Goal: Task Accomplishment & Management: Use online tool/utility

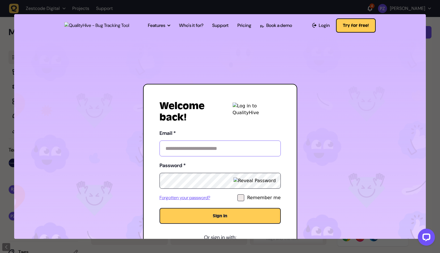
click at [198, 153] on input "Email *" at bounding box center [220, 149] width 121 height 16
type input "**********"
click at [223, 216] on button "Sign in" at bounding box center [220, 216] width 121 height 16
click at [431, 38] on div at bounding box center [220, 126] width 440 height 253
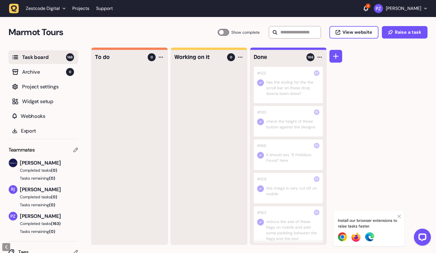
click at [18, 10] on icon "button" at bounding box center [14, 9] width 10 height 10
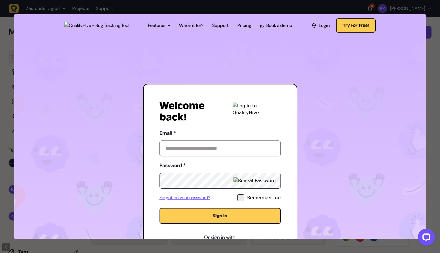
type input "**********"
click at [221, 219] on button "Sign in" at bounding box center [220, 216] width 121 height 16
click at [434, 31] on div at bounding box center [220, 126] width 440 height 253
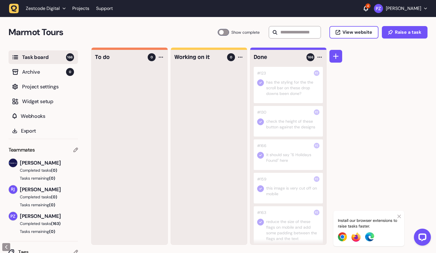
click at [48, 58] on span "Task board" at bounding box center [44, 57] width 44 height 8
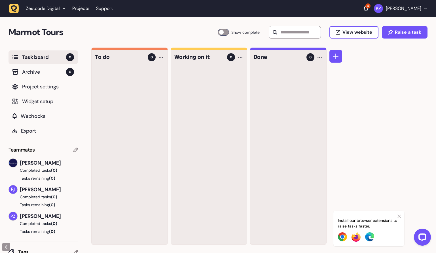
click at [54, 10] on span "Zestcode Digital" at bounding box center [43, 9] width 34 height 6
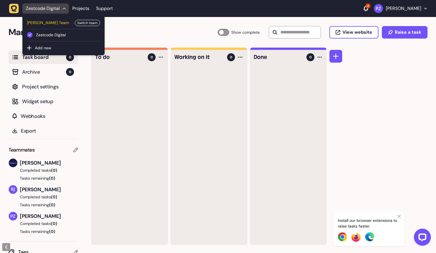
click at [45, 24] on span "[PERSON_NAME] Team" at bounding box center [49, 23] width 45 height 6
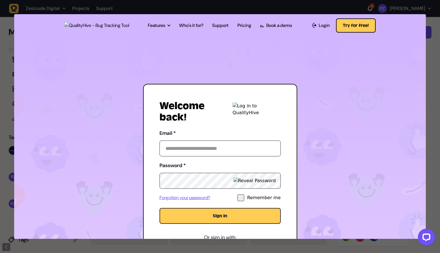
type input "**********"
click at [206, 211] on button "Sign in" at bounding box center [220, 216] width 121 height 16
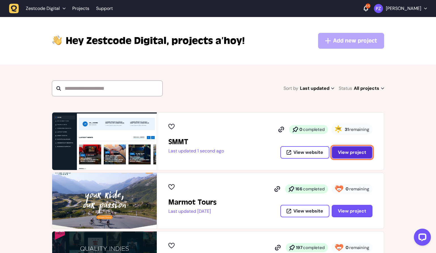
click at [346, 154] on span "View project" at bounding box center [352, 152] width 28 height 5
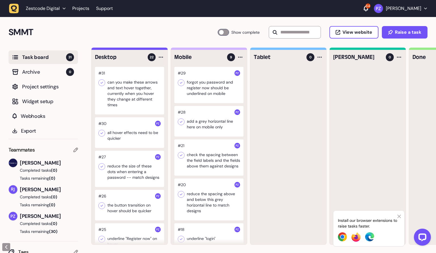
click at [401, 217] on icon at bounding box center [398, 216] width 3 height 5
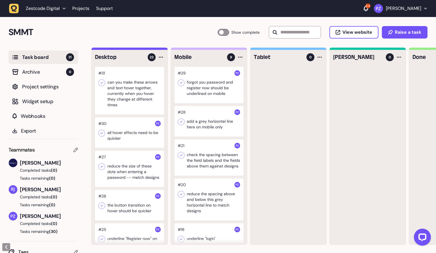
click at [400, 217] on div at bounding box center [368, 156] width 76 height 178
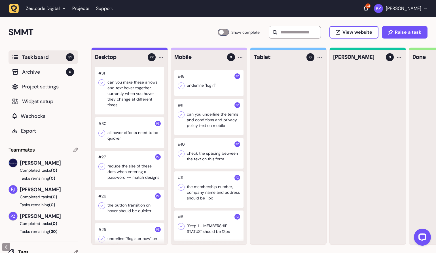
click at [215, 217] on div at bounding box center [208, 226] width 69 height 31
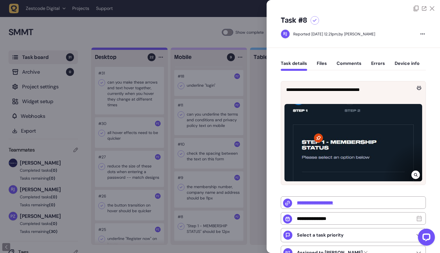
click at [196, 195] on div at bounding box center [220, 126] width 440 height 253
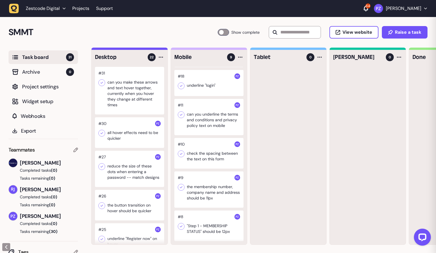
click at [200, 192] on div at bounding box center [208, 190] width 69 height 36
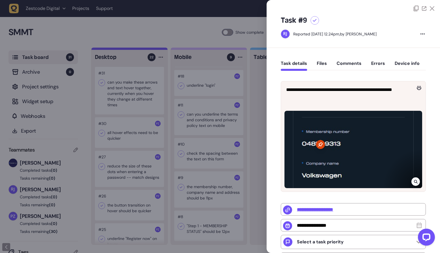
click at [200, 192] on div at bounding box center [220, 126] width 440 height 253
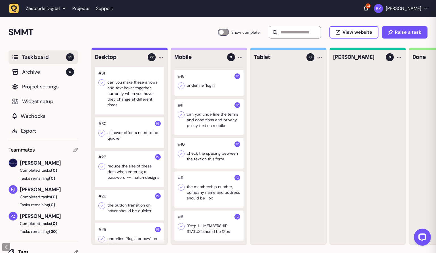
click at [201, 151] on div at bounding box center [208, 153] width 69 height 31
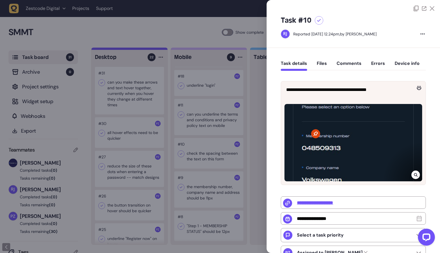
click at [204, 148] on div at bounding box center [220, 126] width 440 height 253
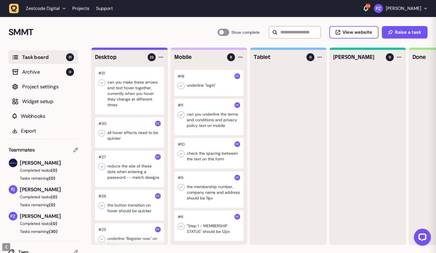
click at [200, 117] on div at bounding box center [208, 117] width 69 height 36
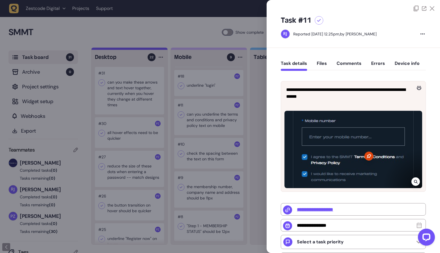
click at [200, 117] on div at bounding box center [220, 126] width 440 height 253
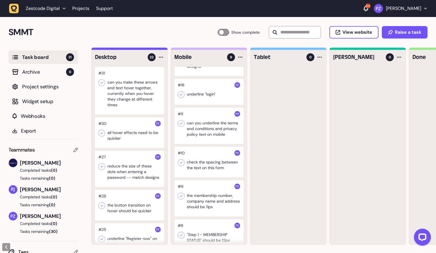
scroll to position [141, 0]
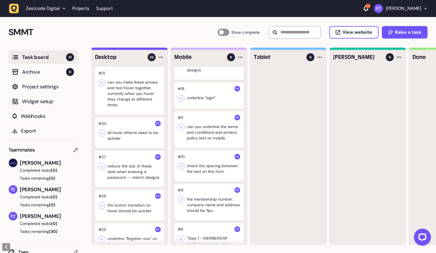
click at [204, 108] on div at bounding box center [208, 96] width 69 height 26
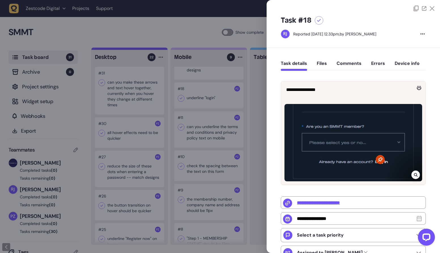
click at [204, 111] on div at bounding box center [220, 126] width 440 height 253
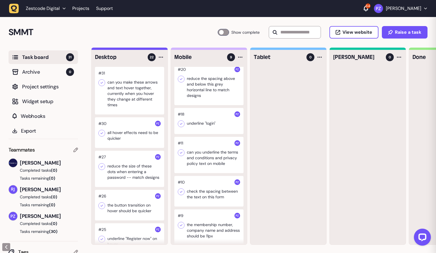
scroll to position [96, 0]
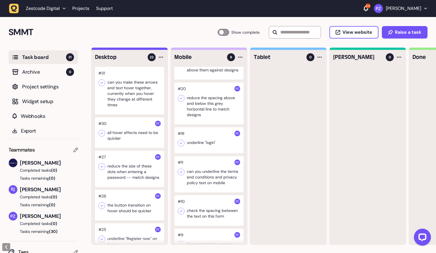
click at [203, 117] on div at bounding box center [208, 104] width 69 height 42
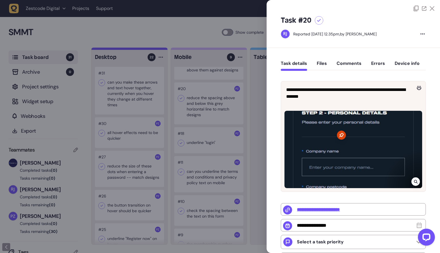
click at [203, 117] on div at bounding box center [220, 126] width 440 height 253
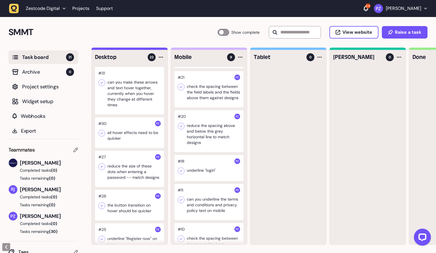
scroll to position [47, 0]
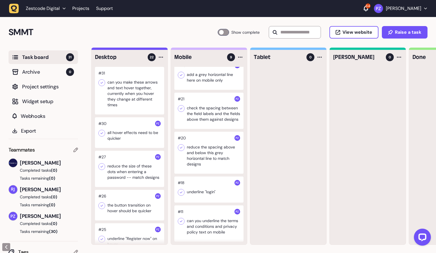
click at [204, 118] on div at bounding box center [208, 111] width 69 height 36
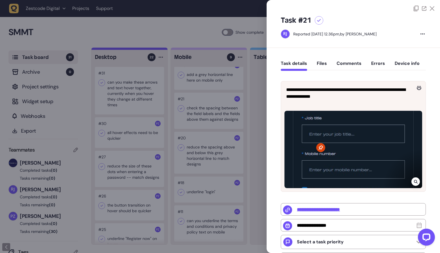
click at [204, 118] on div at bounding box center [220, 126] width 440 height 253
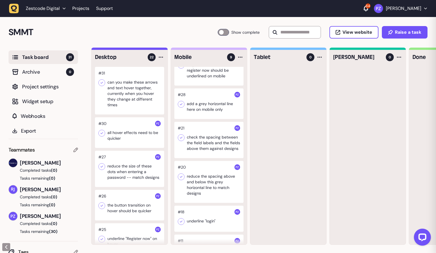
scroll to position [14, 0]
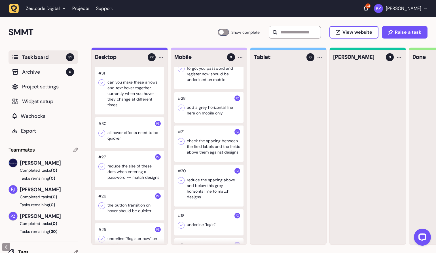
click at [204, 118] on div at bounding box center [208, 107] width 69 height 31
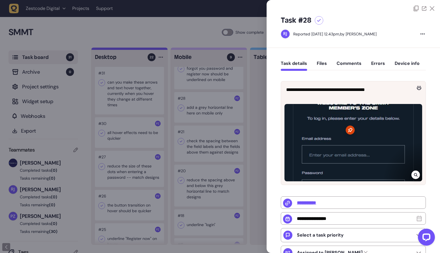
click at [204, 118] on div at bounding box center [220, 126] width 440 height 253
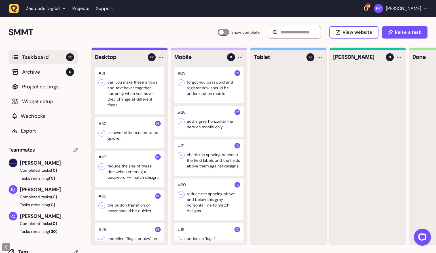
click at [198, 81] on div at bounding box center [208, 85] width 69 height 36
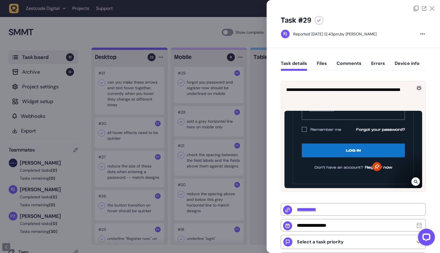
click at [210, 119] on div at bounding box center [220, 126] width 440 height 253
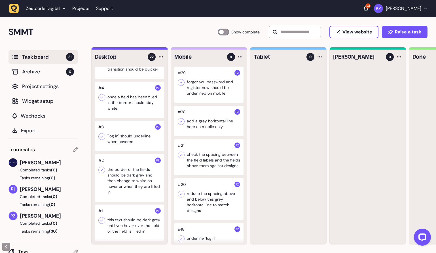
scroll to position [690, 0]
click at [124, 206] on div at bounding box center [129, 223] width 69 height 36
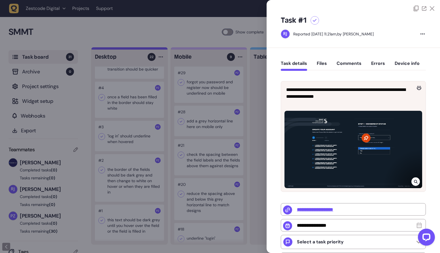
click at [134, 194] on div at bounding box center [220, 126] width 440 height 253
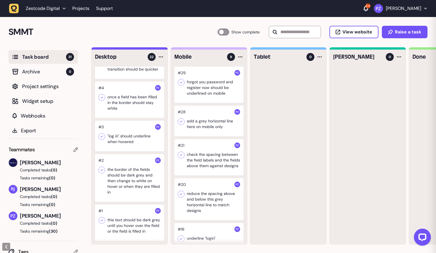
click at [131, 186] on div at bounding box center [129, 178] width 69 height 48
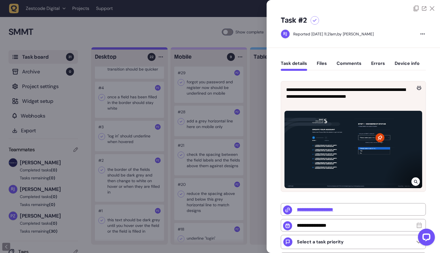
click at [123, 149] on div at bounding box center [220, 126] width 440 height 253
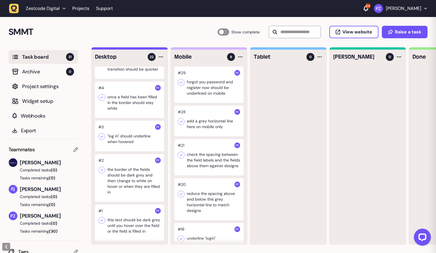
click at [125, 140] on div at bounding box center [129, 136] width 69 height 31
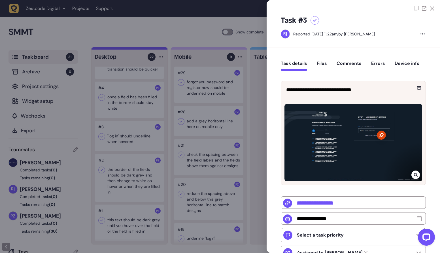
click at [128, 121] on div at bounding box center [220, 126] width 440 height 253
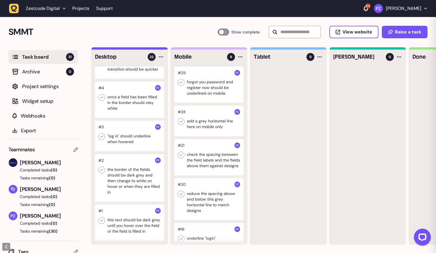
click at [128, 97] on div at bounding box center [129, 100] width 69 height 36
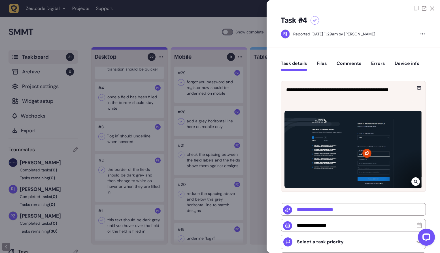
click at [130, 108] on div at bounding box center [220, 126] width 440 height 253
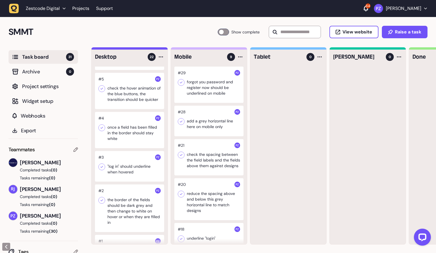
scroll to position [644, 0]
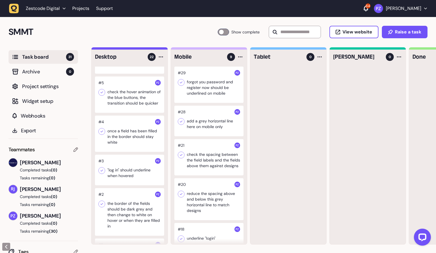
click at [130, 110] on div at bounding box center [129, 95] width 69 height 36
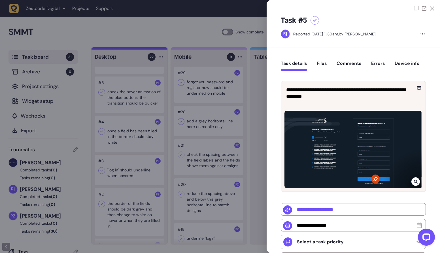
click at [130, 112] on div at bounding box center [220, 126] width 440 height 253
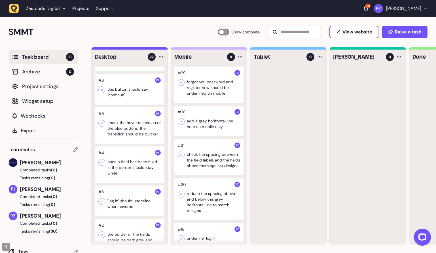
scroll to position [609, 0]
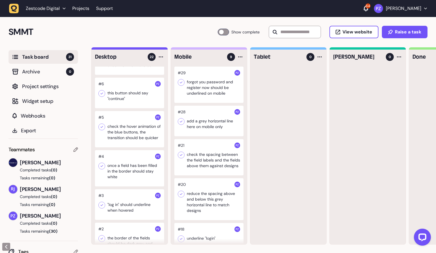
click at [133, 104] on div at bounding box center [129, 93] width 69 height 31
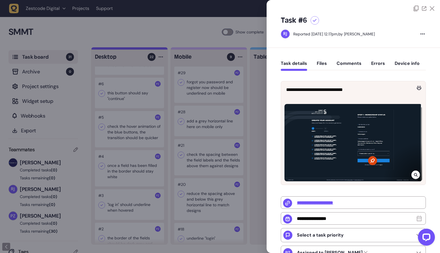
click at [133, 104] on div at bounding box center [220, 126] width 440 height 253
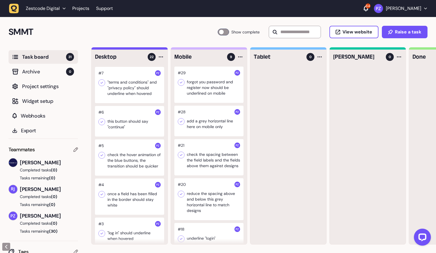
scroll to position [577, 0]
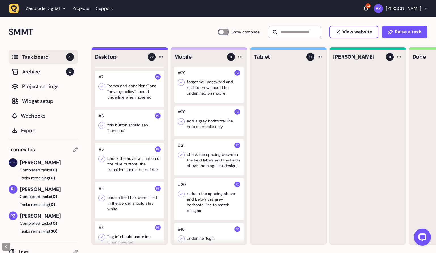
click at [133, 104] on div at bounding box center [129, 89] width 69 height 36
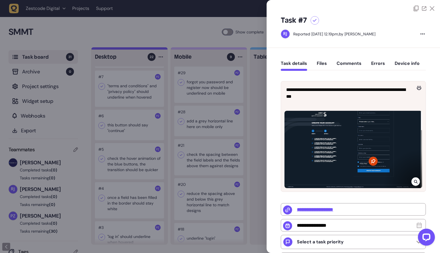
click at [133, 104] on div at bounding box center [220, 126] width 440 height 253
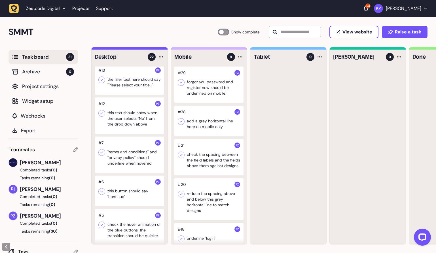
scroll to position [487, 0]
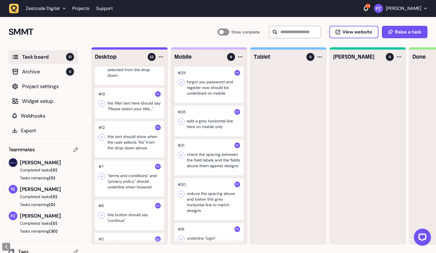
click at [133, 104] on div at bounding box center [129, 103] width 69 height 31
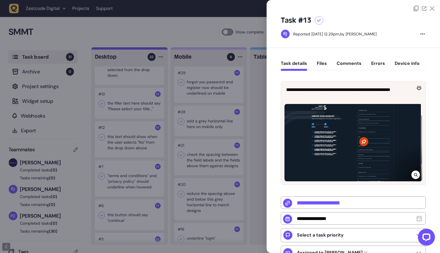
click at [132, 113] on div at bounding box center [220, 126] width 440 height 253
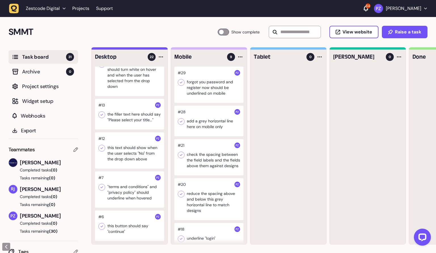
scroll to position [448, 0]
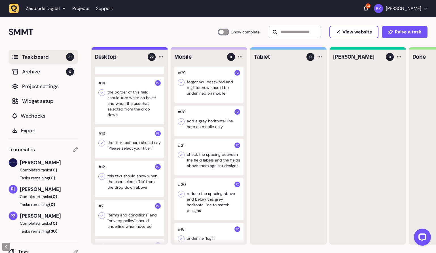
click at [129, 109] on div at bounding box center [129, 101] width 69 height 48
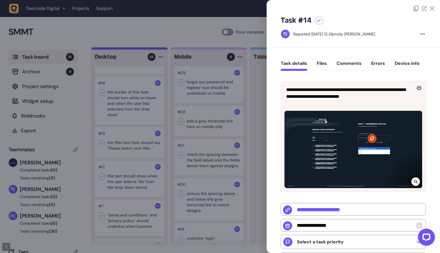
click at [128, 113] on div at bounding box center [220, 126] width 440 height 253
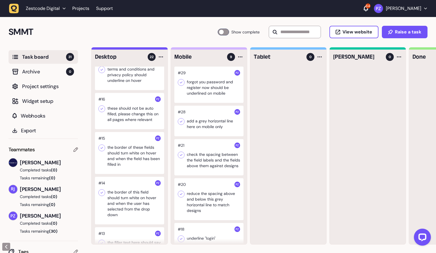
scroll to position [344, 0]
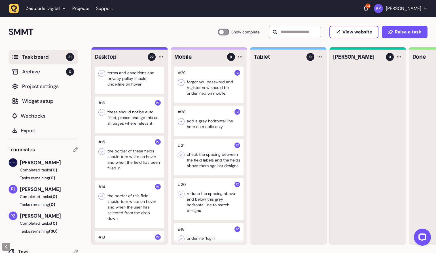
click at [128, 120] on div at bounding box center [129, 115] width 69 height 36
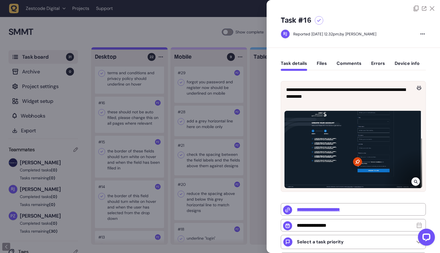
click at [130, 128] on div at bounding box center [220, 126] width 440 height 253
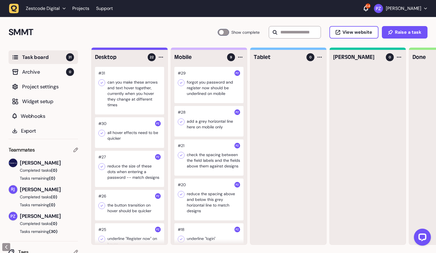
click at [124, 101] on div at bounding box center [129, 91] width 69 height 48
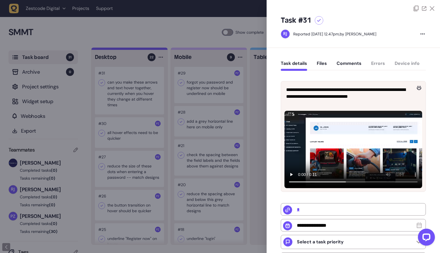
click at [116, 126] on div at bounding box center [220, 126] width 440 height 253
